Goal: Find specific page/section: Find specific page/section

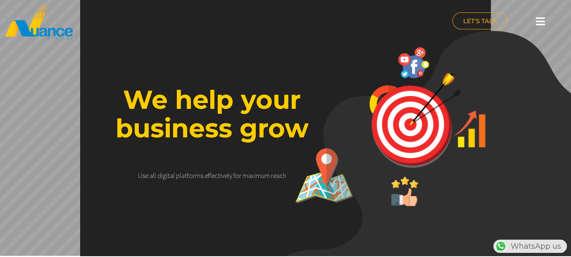
scroll to position [0, 217]
click at [541, 21] on icon at bounding box center [540, 21] width 9 height 10
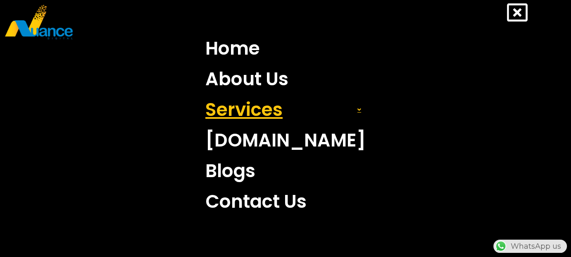
click at [247, 109] on link "Services" at bounding box center [285, 109] width 173 height 31
